Goal: Information Seeking & Learning: Learn about a topic

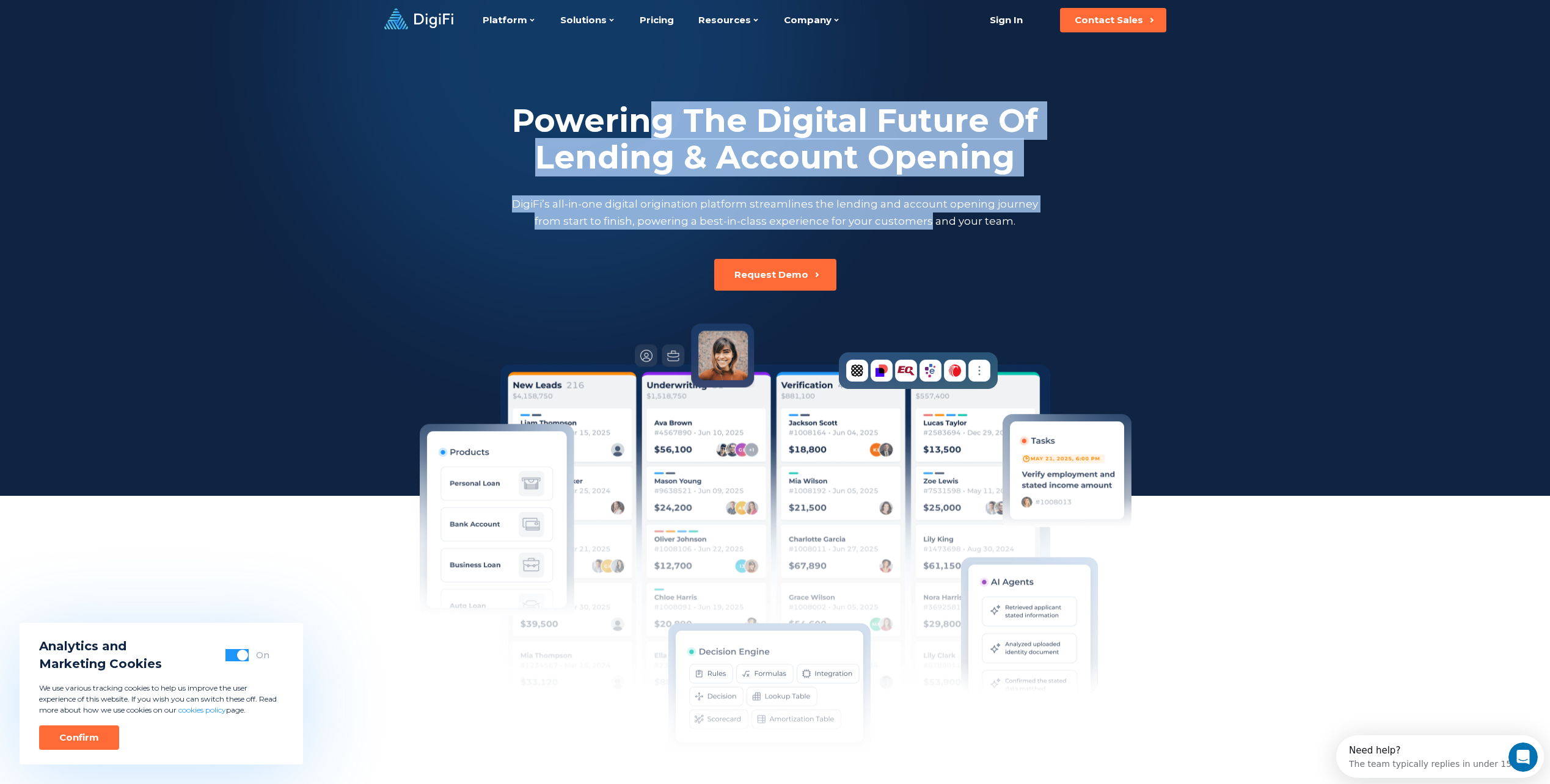
drag, startPoint x: 927, startPoint y: 224, endPoint x: 662, endPoint y: 100, distance: 292.6
click at [662, 100] on div "Powering The Digital Future Of Lending & Account Opening DigiFi’s all-in-one di…" at bounding box center [775, 165] width 678 height 250
drag, startPoint x: 662, startPoint y: 100, endPoint x: 776, endPoint y: 136, distance: 119.5
click at [776, 136] on h2 "Powering The Digital Future Of Lending & Account Opening" at bounding box center [775, 139] width 532 height 73
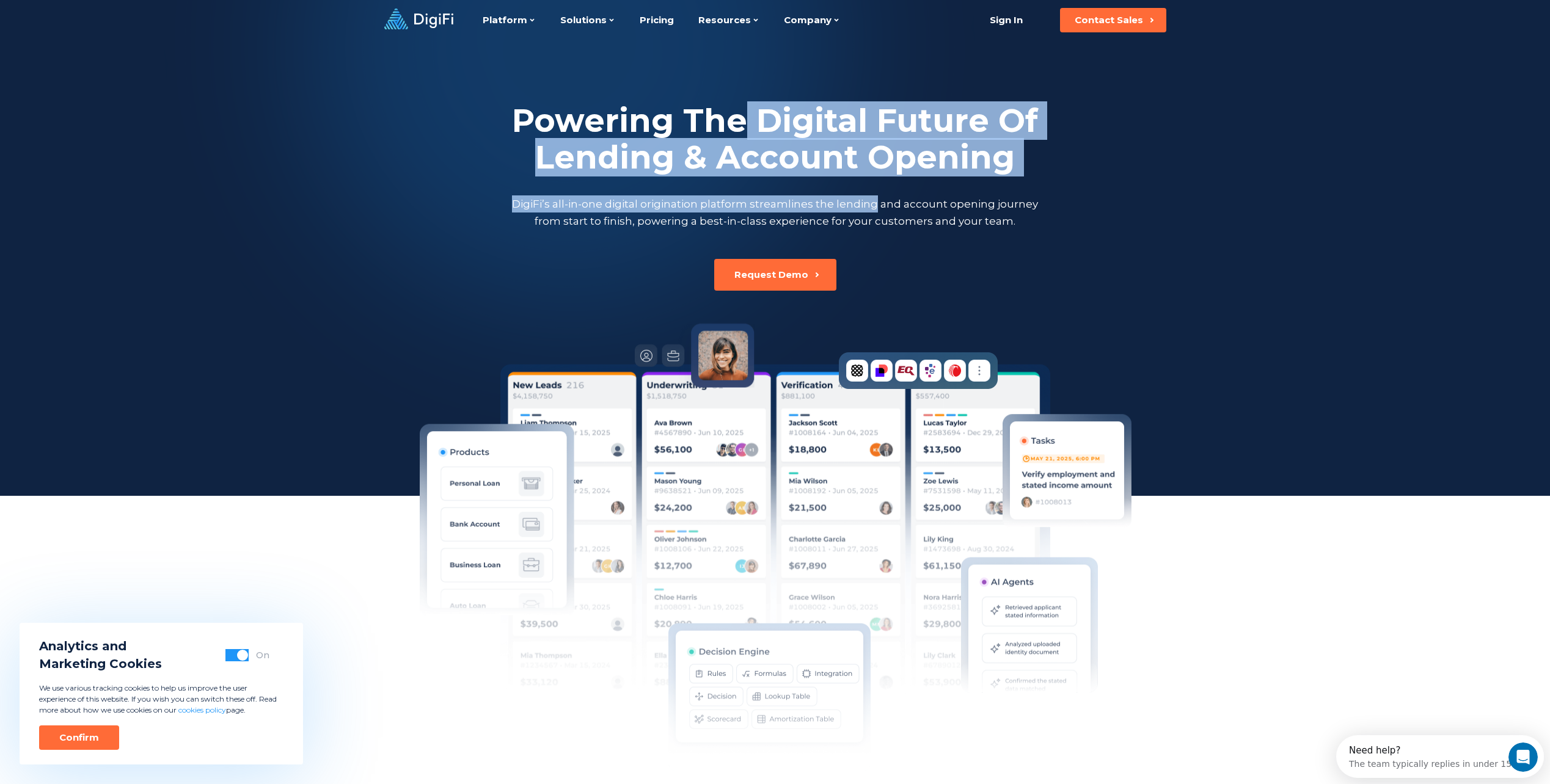
drag, startPoint x: 978, startPoint y: 129, endPoint x: 846, endPoint y: 210, distance: 154.9
click at [846, 210] on div "Powering The Digital Future Of Lending & Account Opening DigiFi’s all-in-one di…" at bounding box center [775, 166] width 678 height 127
drag, startPoint x: 846, startPoint y: 210, endPoint x: 677, endPoint y: 189, distance: 170.3
click at [677, 189] on div "Powering The Digital Future Of Lending & Account Opening DigiFi’s all-in-one di…" at bounding box center [775, 166] width 678 height 127
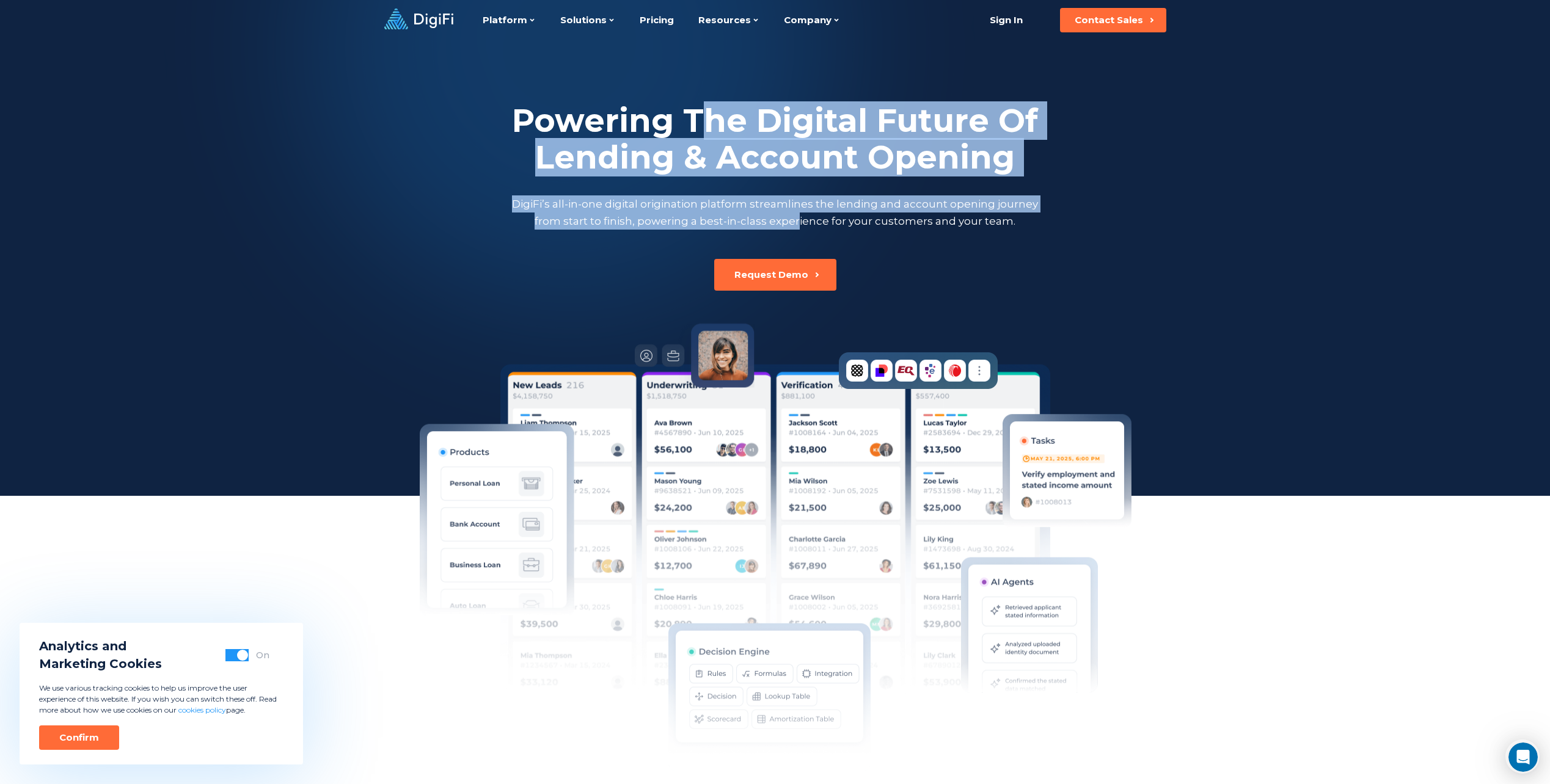
drag, startPoint x: 800, startPoint y: 223, endPoint x: 701, endPoint y: 126, distance: 138.6
click at [701, 126] on div "Powering The Digital Future Of Lending & Account Opening DigiFi’s all-in-one di…" at bounding box center [775, 166] width 678 height 127
drag, startPoint x: 701, startPoint y: 126, endPoint x: 697, endPoint y: 138, distance: 12.6
click at [697, 138] on h2 "Powering The Digital Future Of Lending & Account Opening" at bounding box center [775, 139] width 532 height 73
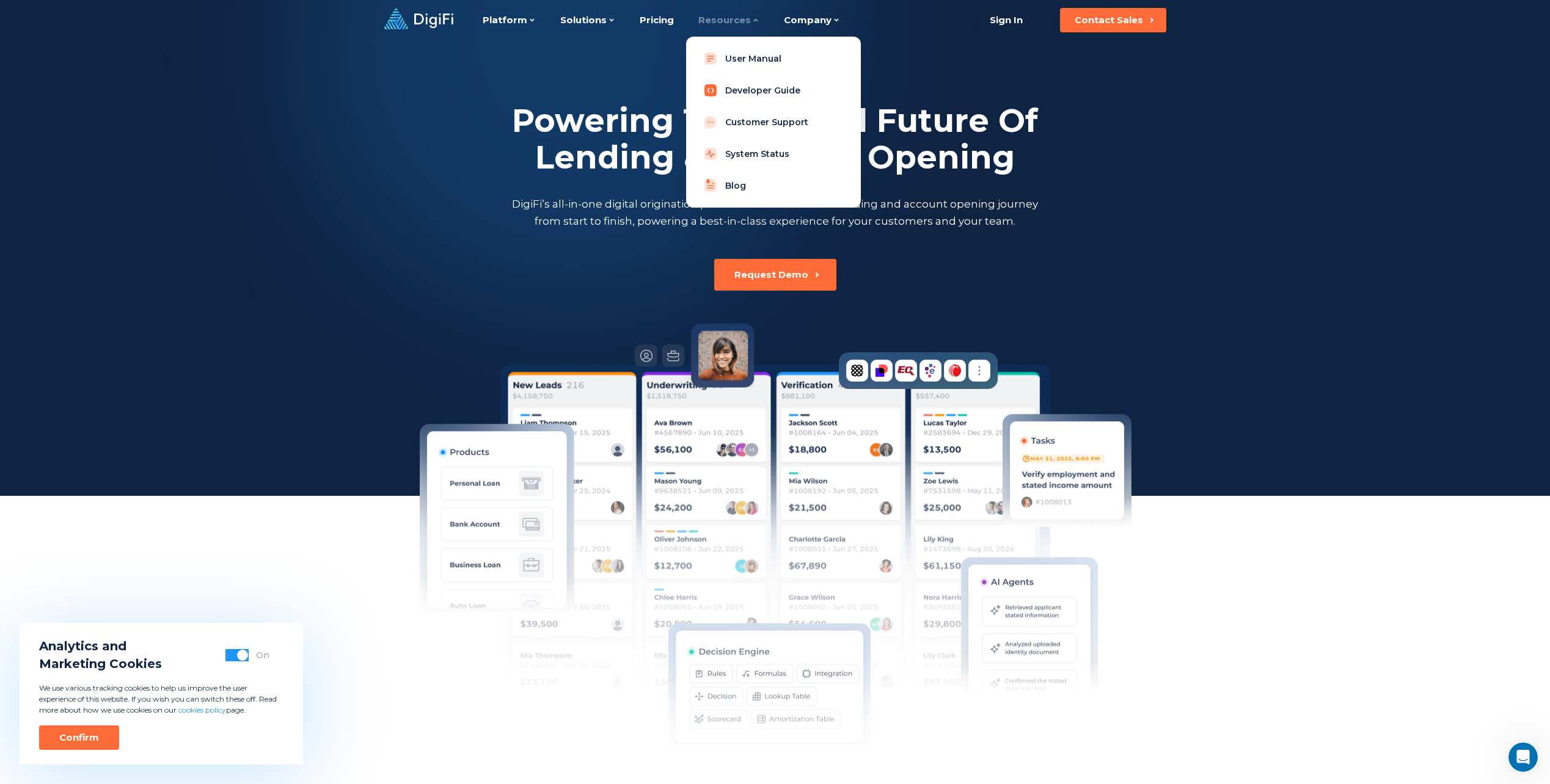
click at [742, 89] on link "Developer Guide" at bounding box center [774, 90] width 155 height 25
